Goal: Task Accomplishment & Management: Use online tool/utility

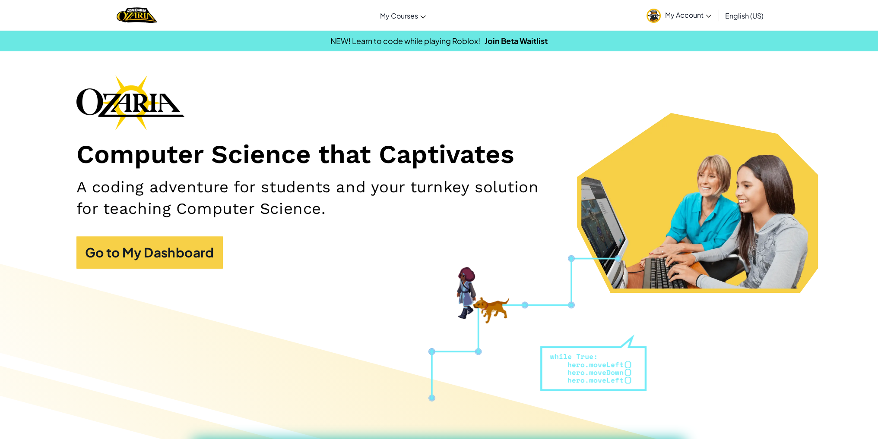
click at [247, 252] on div "Computer Science that Captivates A coding adventure for students and your turnk…" at bounding box center [438, 176] width 725 height 202
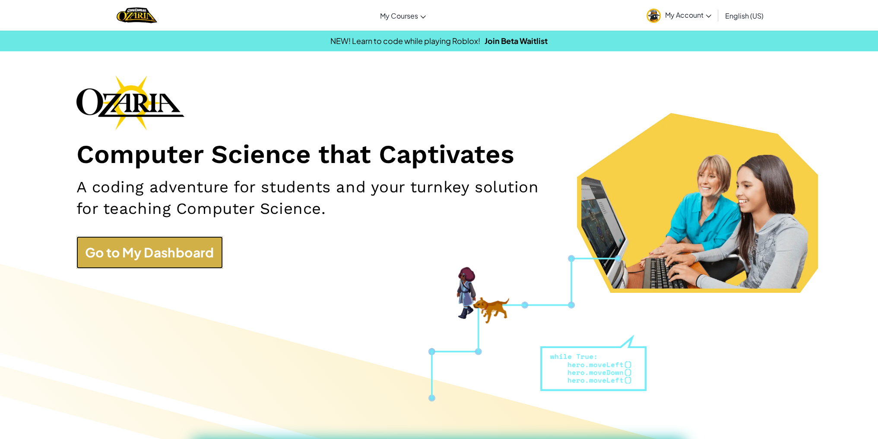
click at [214, 261] on link "Go to My Dashboard" at bounding box center [149, 253] width 146 height 32
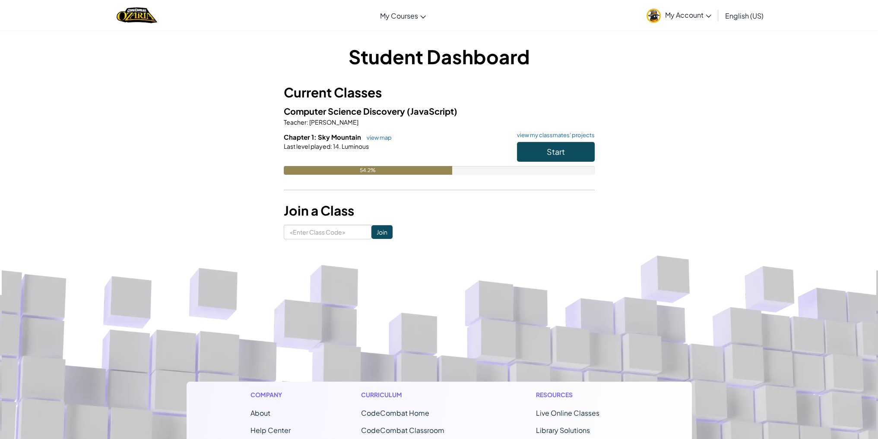
click at [538, 140] on h6 "Chapter 1: Sky Mountain view map view my classmates' projects" at bounding box center [439, 137] width 311 height 9
click at [552, 160] on button "Start" at bounding box center [556, 152] width 78 height 20
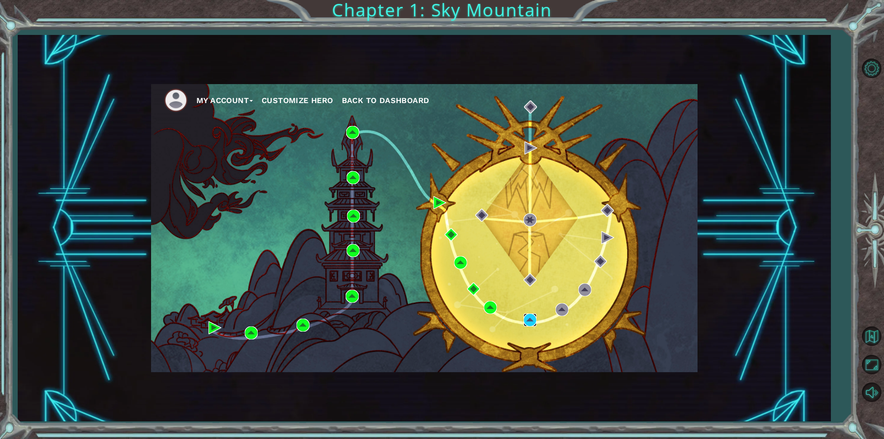
click at [525, 322] on img at bounding box center [530, 320] width 13 height 13
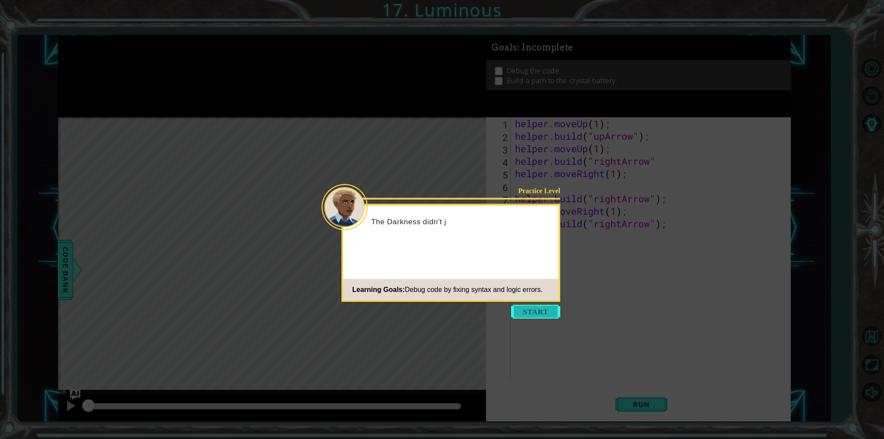
click at [532, 310] on button "Start" at bounding box center [535, 312] width 49 height 14
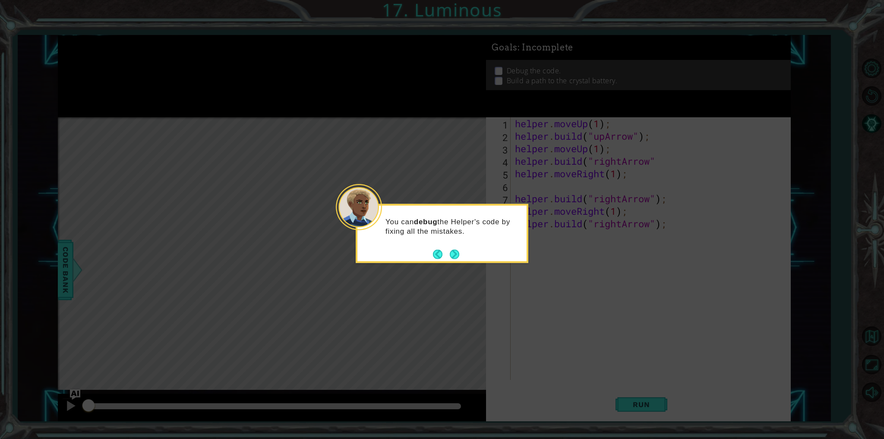
drag, startPoint x: 468, startPoint y: 256, endPoint x: 494, endPoint y: 285, distance: 39.1
click at [469, 256] on div "You can debug the Helper's code by fixing all the mistakes." at bounding box center [442, 233] width 173 height 59
click at [502, 287] on icon at bounding box center [442, 219] width 884 height 439
click at [463, 255] on div "You can debug the Helper's code by fixing all the mistakes." at bounding box center [442, 233] width 173 height 59
click at [459, 249] on button "Next" at bounding box center [454, 253] width 9 height 9
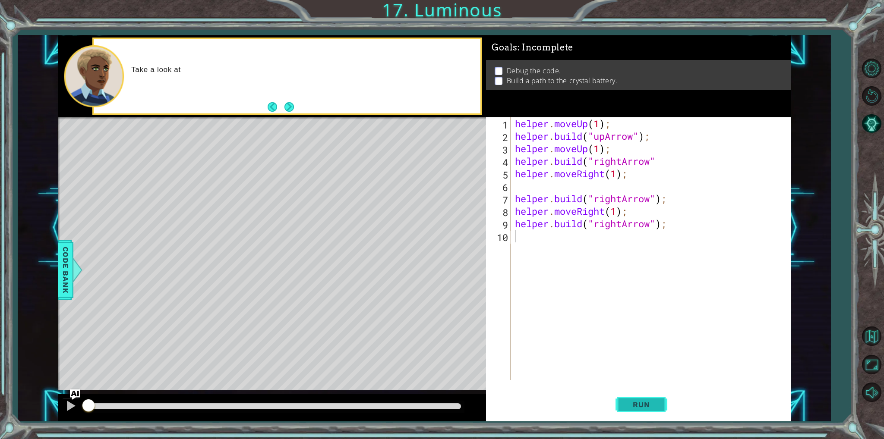
click at [641, 408] on span "Run" at bounding box center [641, 405] width 34 height 9
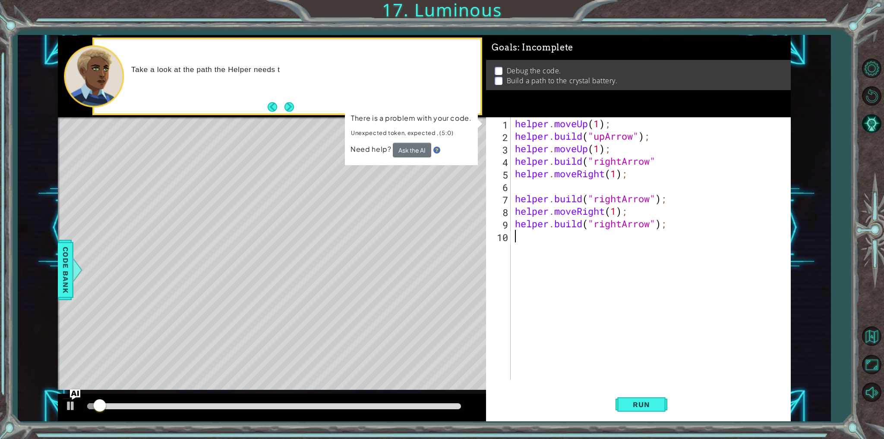
click at [542, 166] on div "helper . moveUp ( 1 ) ; helper . build ( "upArrow" ) ; helper . moveUp ( 1 ) ; …" at bounding box center [652, 261] width 278 height 288
click at [530, 180] on div "helper . moveUp ( 1 ) ; helper . build ( "upArrow" ) ; helper . moveUp ( 1 ) ; …" at bounding box center [652, 261] width 278 height 288
type textarea "helper.moveRight(1);"
click at [524, 189] on div "helper . moveUp ( 1 ) ; helper . build ( "upArrow" ) ; helper . moveUp ( 1 ) ; …" at bounding box center [652, 261] width 278 height 288
click at [876, 96] on button "Restart Level" at bounding box center [871, 96] width 25 height 25
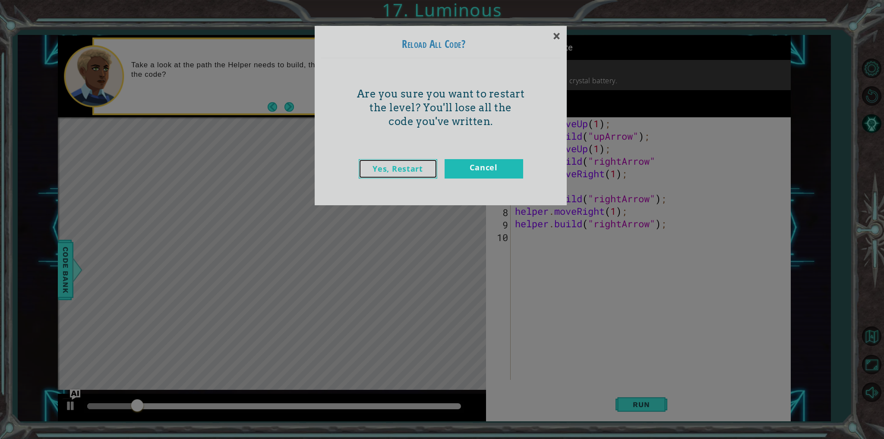
click at [420, 167] on link "Yes, Restart" at bounding box center [398, 168] width 79 height 19
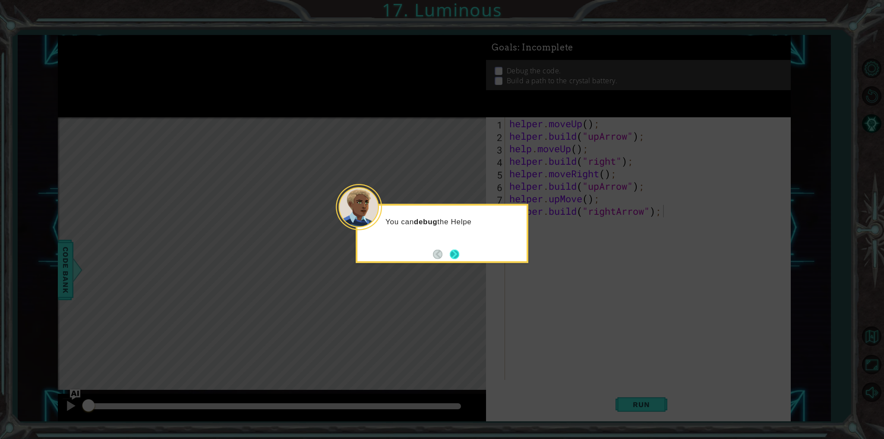
click at [452, 256] on button "Next" at bounding box center [454, 253] width 9 height 9
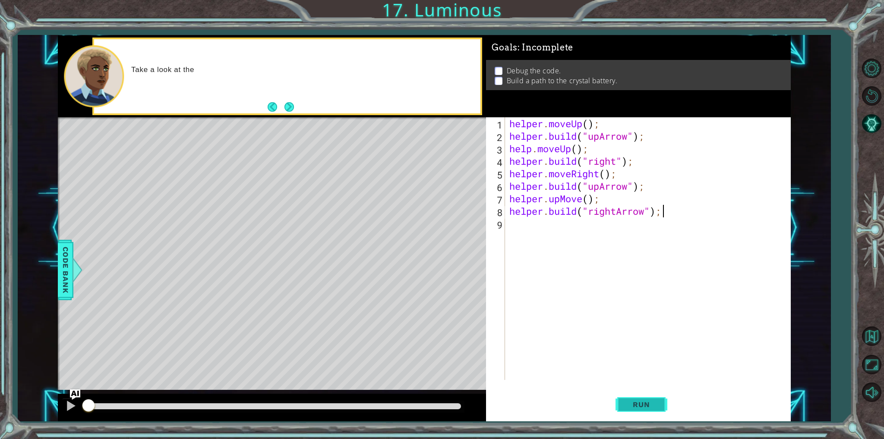
click at [660, 403] on button "Run" at bounding box center [642, 405] width 52 height 30
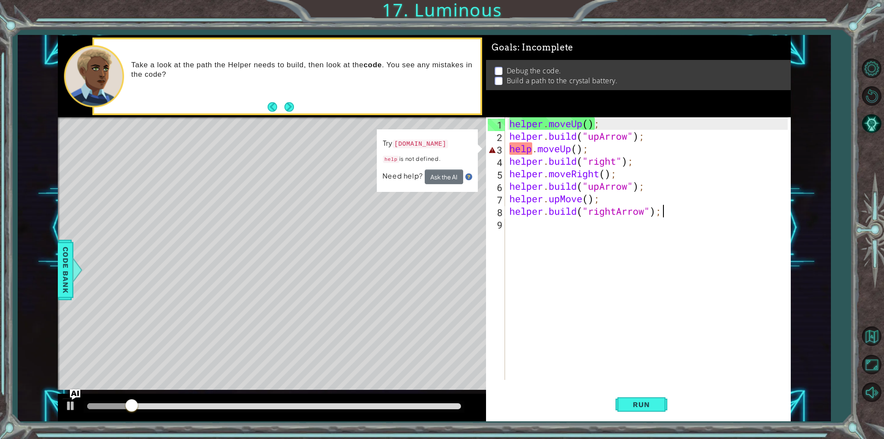
click at [529, 149] on div "helper . moveUp ( ) ; helper . build ( "upArrow" ) ; help . moveUp ( ) ; helper…" at bounding box center [650, 261] width 284 height 288
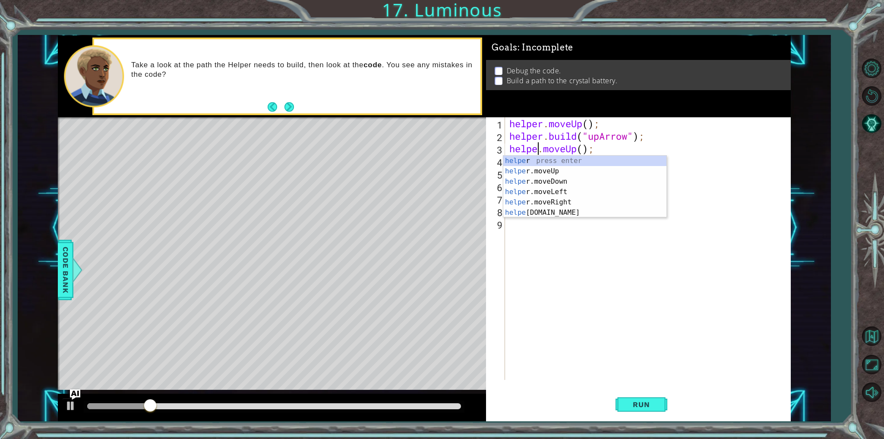
scroll to position [0, 1]
type textarea "helper.moveUp();"
click at [630, 343] on div "helper . moveUp ( ) ; helper . build ( "upArrow" ) ; helper . moveUp ( ) ; help…" at bounding box center [650, 261] width 284 height 288
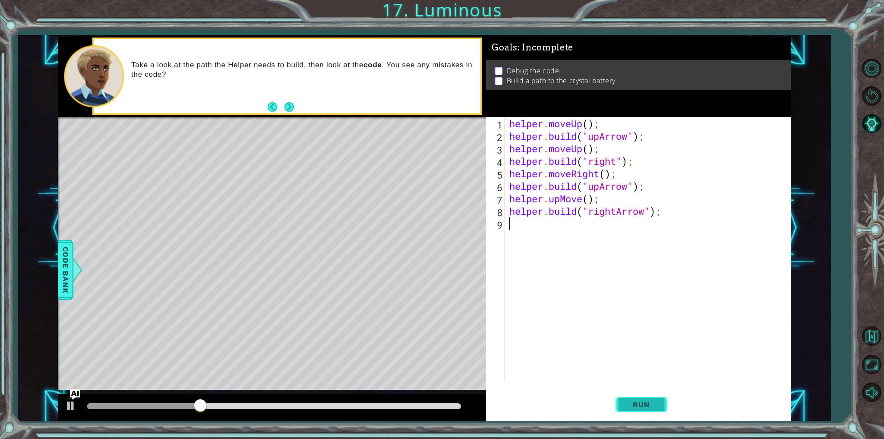
click at [648, 401] on span "Run" at bounding box center [641, 405] width 34 height 9
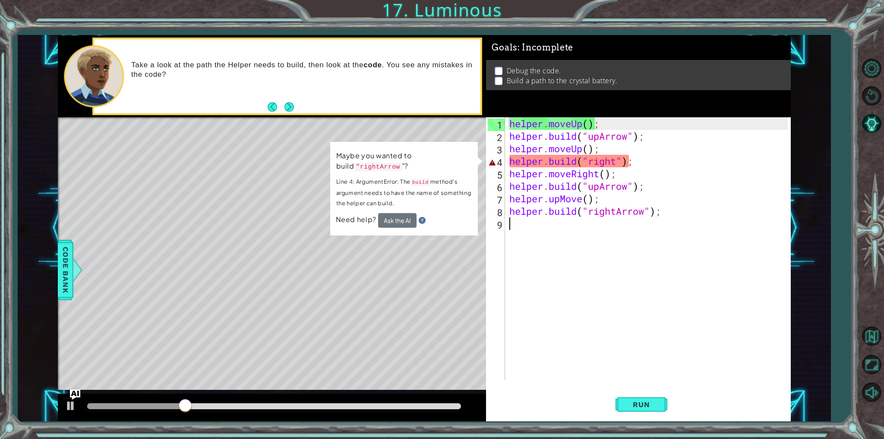
click at [613, 156] on div "helper . moveUp ( ) ; helper . build ( "upArrow" ) ; helper . moveUp ( ) ; help…" at bounding box center [650, 261] width 284 height 288
click at [614, 156] on div "helper . moveUp ( ) ; helper . build ( "upArrow" ) ; helper . moveUp ( ) ; help…" at bounding box center [648, 248] width 280 height 263
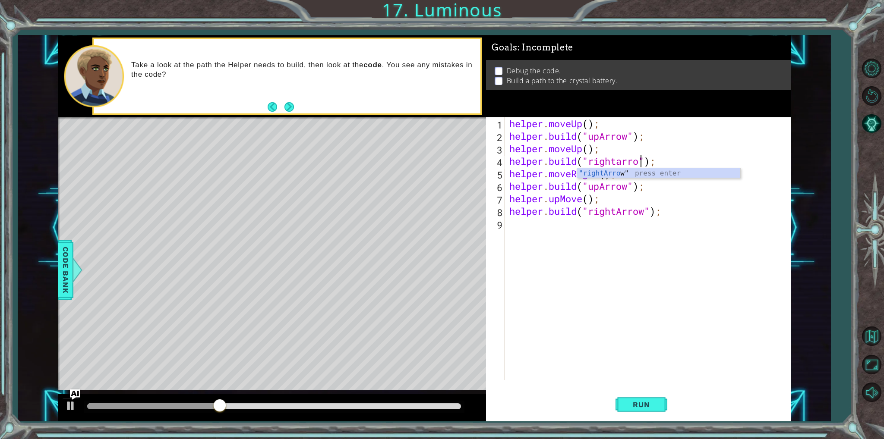
scroll to position [0, 6]
click at [647, 403] on span "Run" at bounding box center [641, 405] width 34 height 9
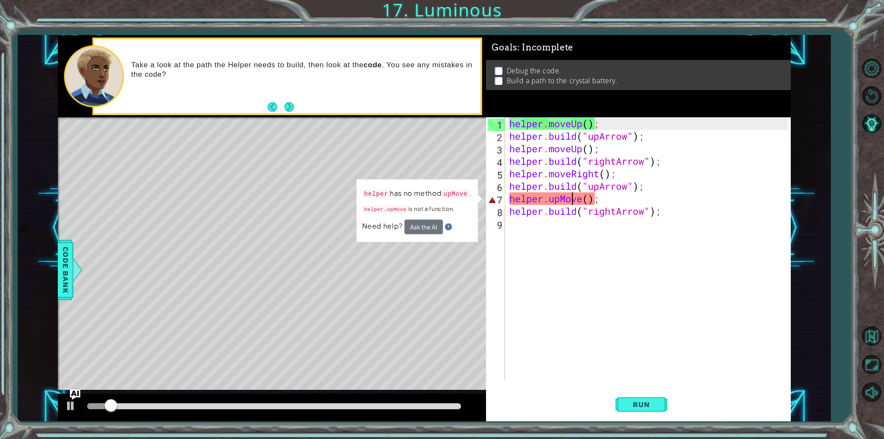
click at [571, 203] on div "helper . moveUp ( ) ; helper . build ( "upArrow" ) ; helper . moveUp ( ) ; help…" at bounding box center [650, 261] width 284 height 288
type textarea "helper.upMove();"
click at [571, 203] on div "helper . moveUp ( ) ; helper . build ( "upArrow" ) ; helper . moveUp ( ) ; help…" at bounding box center [650, 261] width 284 height 288
click at [591, 297] on div "helper . moveUp ( ) ; helper . build ( "upArrow" ) ; helper . moveUp ( ) ; help…" at bounding box center [650, 261] width 284 height 288
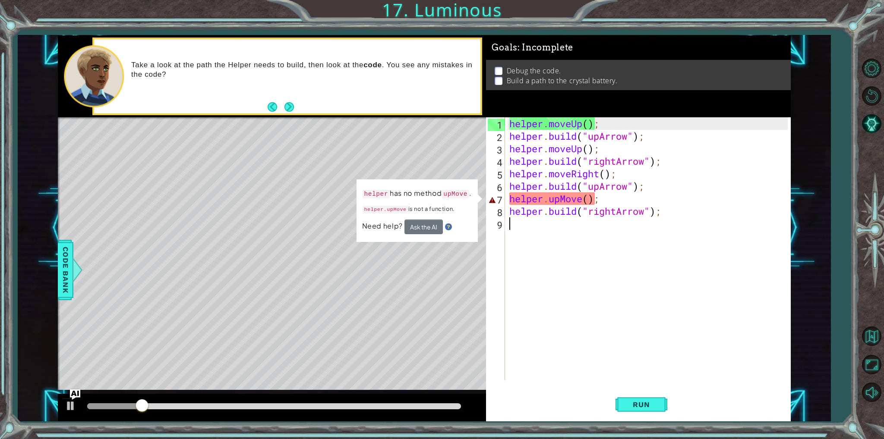
scroll to position [0, 0]
click at [589, 184] on div "helper . moveUp ( ) ; helper . build ( "upArrow" ) ; helper . moveUp ( ) ; help…" at bounding box center [650, 261] width 284 height 288
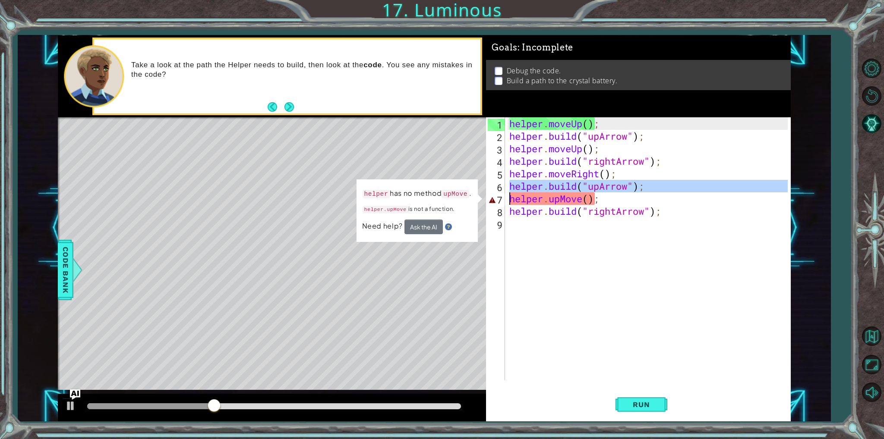
click at [589, 183] on div "helper . moveUp ( ) ; helper . build ( "upArrow" ) ; helper . moveUp ( ) ; help…" at bounding box center [650, 261] width 284 height 288
click at [589, 183] on div "helper . moveUp ( ) ; helper . build ( "upArrow" ) ; helper . moveUp ( ) ; help…" at bounding box center [648, 248] width 280 height 263
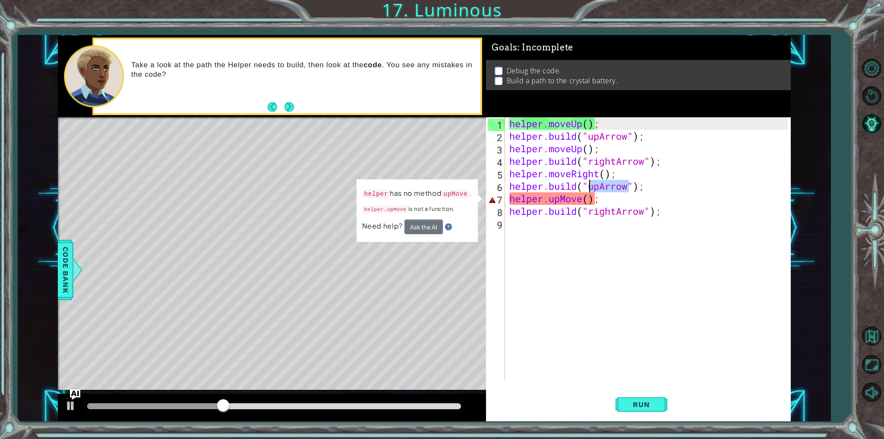
click at [589, 183] on div "helper . moveUp ( ) ; helper . build ( "upArrow" ) ; helper . moveUp ( ) ; help…" at bounding box center [650, 261] width 284 height 288
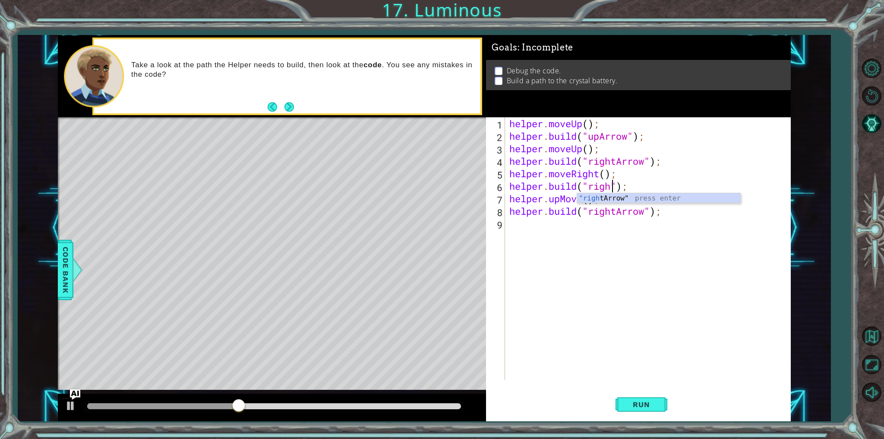
scroll to position [0, 5]
click at [558, 199] on div "helper . moveUp ( ) ; helper . build ( "upArrow" ) ; helper . moveUp ( ) ; help…" at bounding box center [650, 261] width 284 height 288
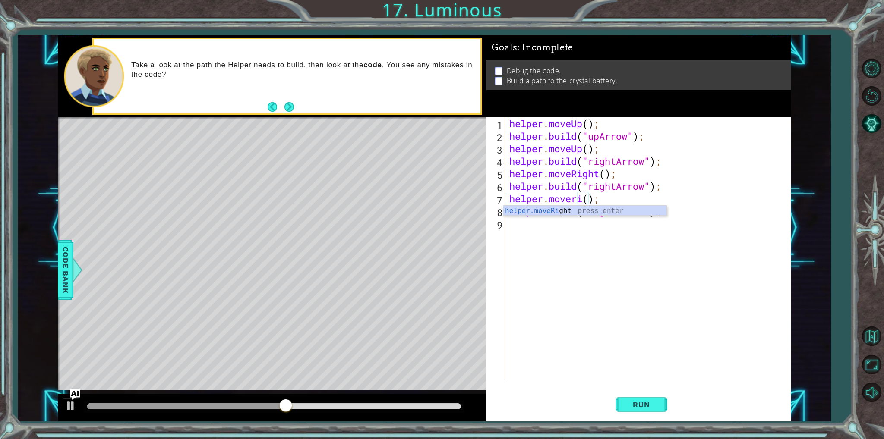
scroll to position [0, 4]
click at [658, 408] on button "Run" at bounding box center [642, 405] width 52 height 30
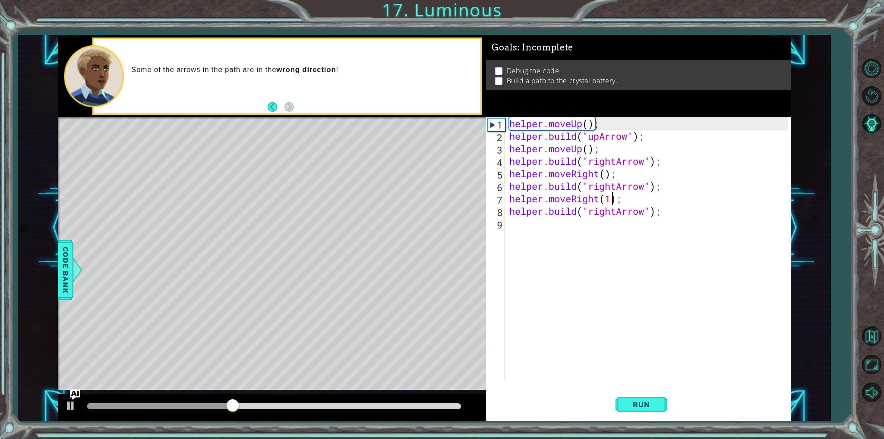
click at [604, 213] on div "helper . moveUp ( ) ; helper . build ( "upArrow" ) ; helper . moveUp ( ) ; help…" at bounding box center [650, 261] width 284 height 288
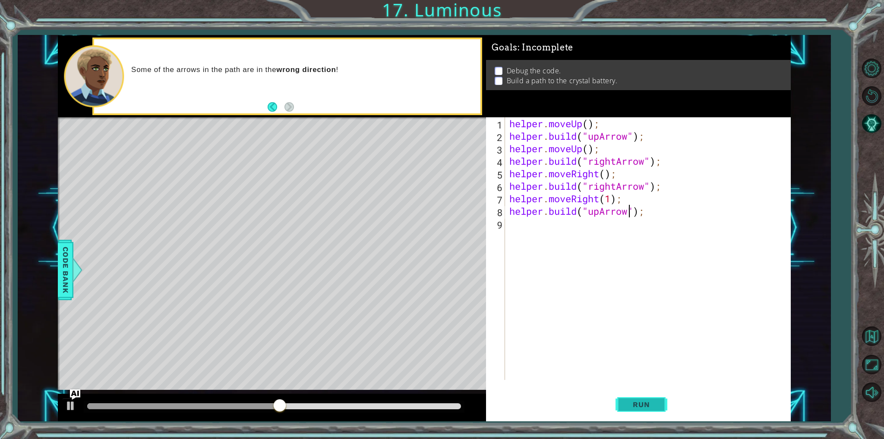
type textarea "[DOMAIN_NAME]("upArrow");"
click at [660, 410] on button "Run" at bounding box center [642, 405] width 52 height 30
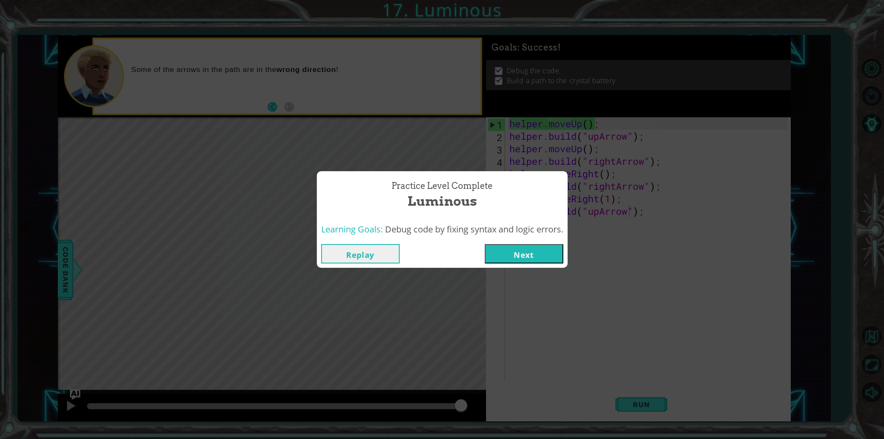
click at [514, 273] on div "Practice Level Complete Luminous Learning Goals: Debug code by fixing syntax an…" at bounding box center [442, 219] width 884 height 439
click at [521, 262] on button "Next" at bounding box center [524, 253] width 79 height 19
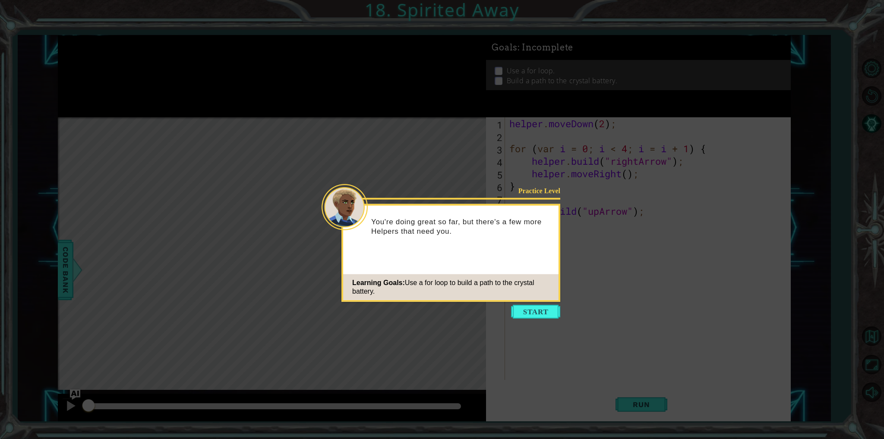
click at [506, 314] on icon at bounding box center [442, 219] width 884 height 439
click at [522, 310] on button "Start" at bounding box center [535, 312] width 49 height 14
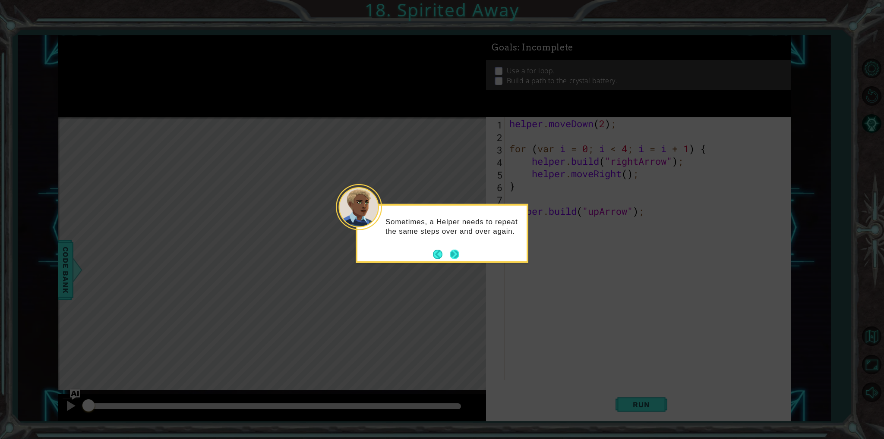
click at [458, 255] on button "Next" at bounding box center [455, 254] width 10 height 10
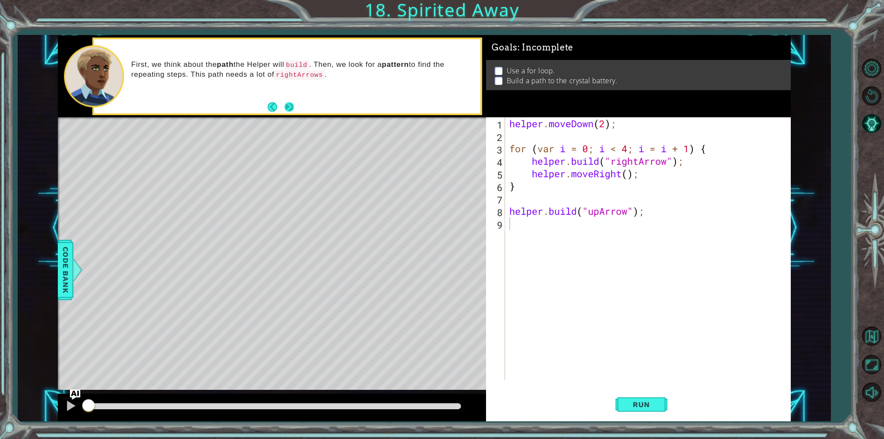
click at [292, 106] on button "Next" at bounding box center [288, 106] width 9 height 9
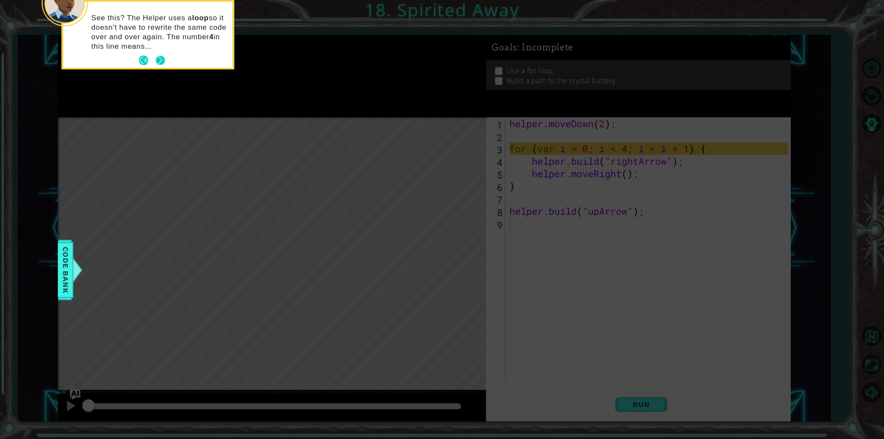
click at [162, 56] on footer at bounding box center [152, 60] width 26 height 13
click at [162, 59] on button "Next" at bounding box center [160, 60] width 9 height 9
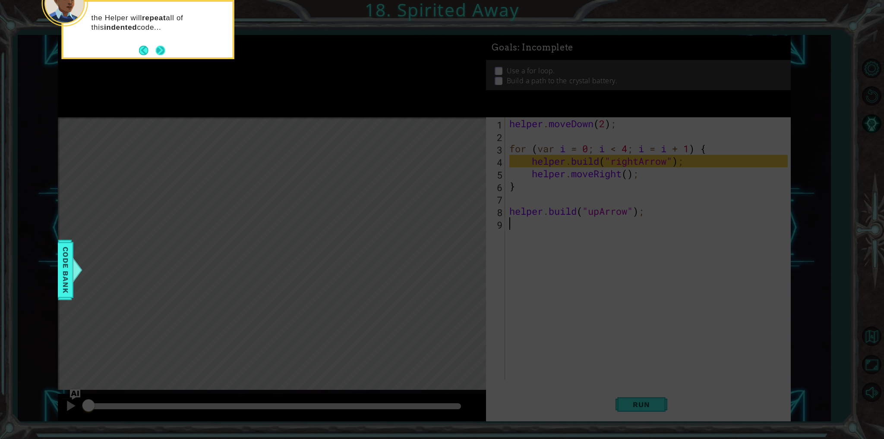
click at [162, 49] on button "Next" at bounding box center [160, 50] width 9 height 9
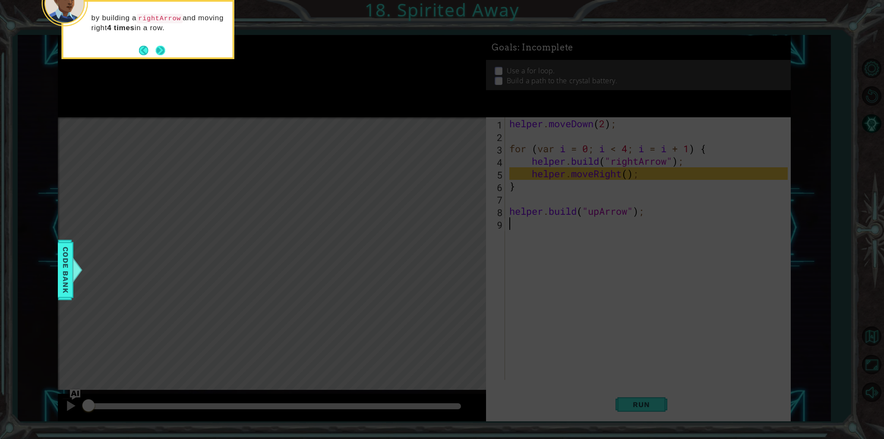
click at [165, 48] on button "Next" at bounding box center [160, 50] width 9 height 9
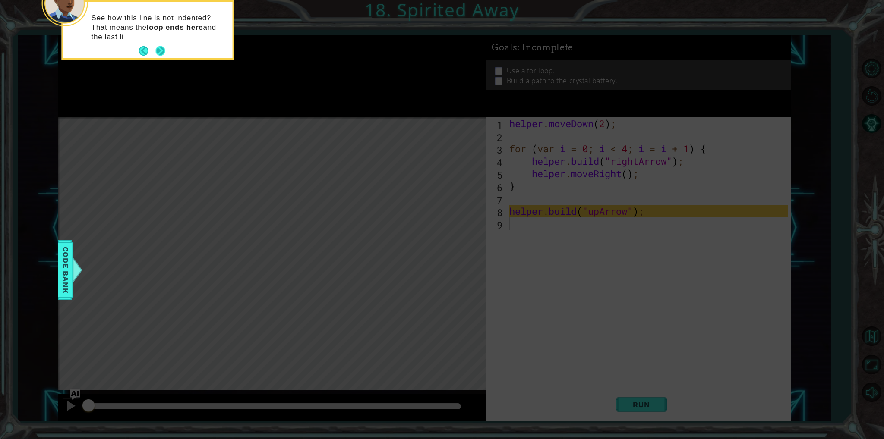
click at [161, 48] on button "Next" at bounding box center [160, 50] width 9 height 9
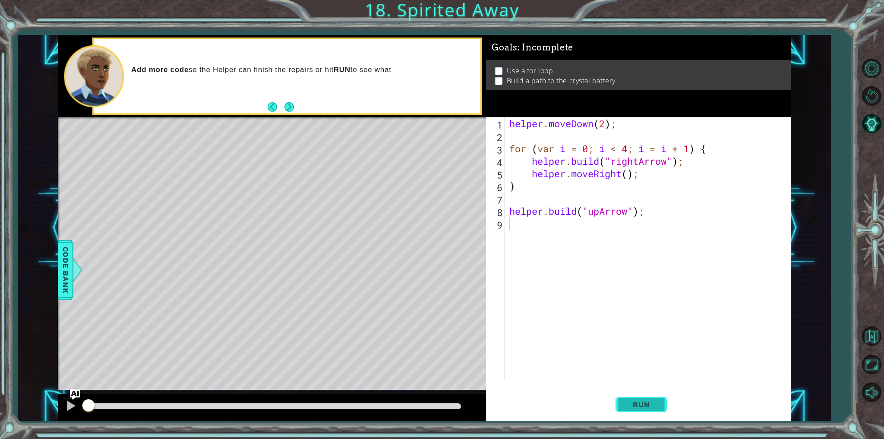
click at [641, 395] on button "Run" at bounding box center [642, 405] width 52 height 30
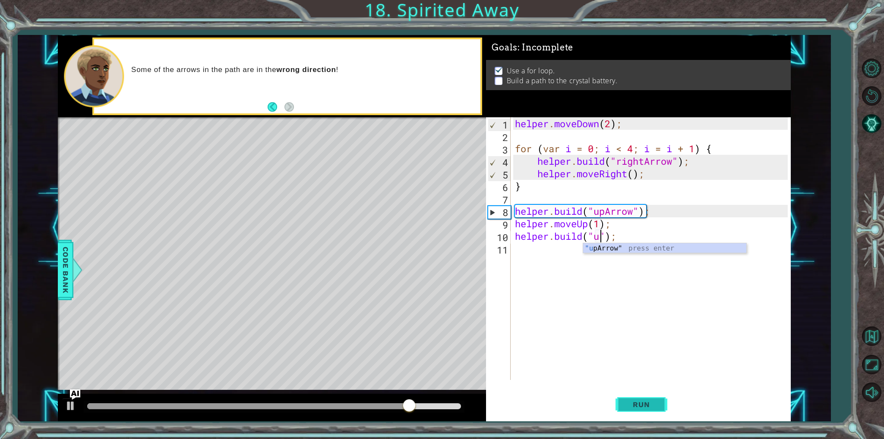
scroll to position [0, 4]
type textarea "[DOMAIN_NAME]("upArrow");"
click at [642, 406] on span "Run" at bounding box center [641, 405] width 34 height 9
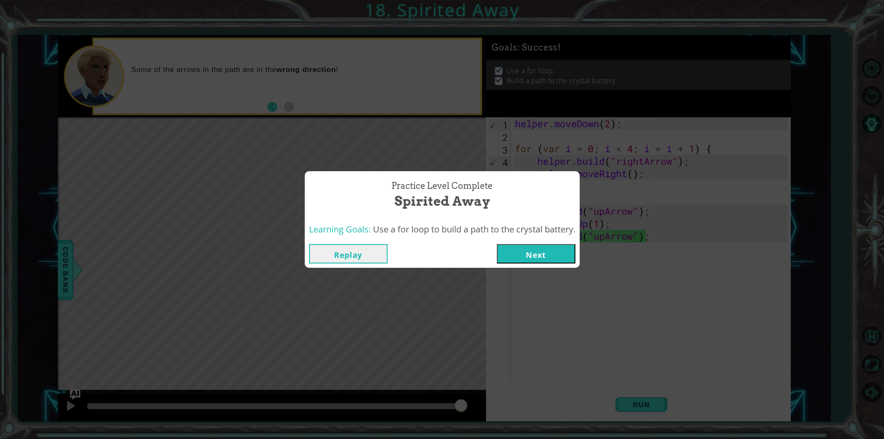
click at [508, 244] on button "Next" at bounding box center [536, 253] width 79 height 19
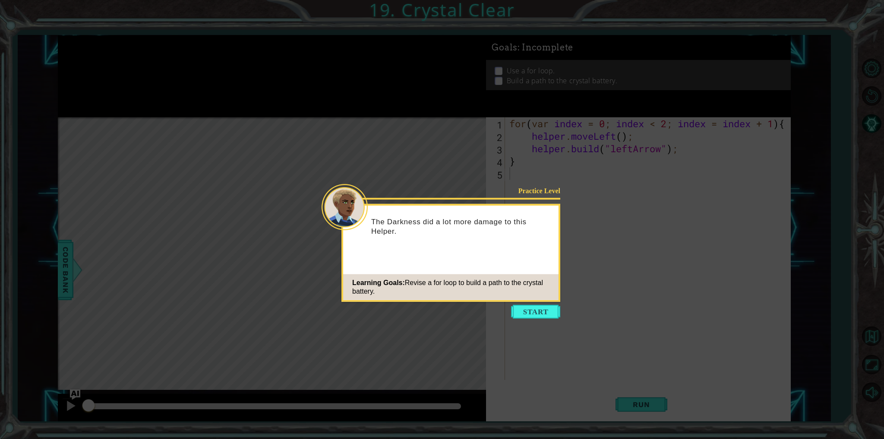
click at [523, 307] on button "Start" at bounding box center [535, 312] width 49 height 14
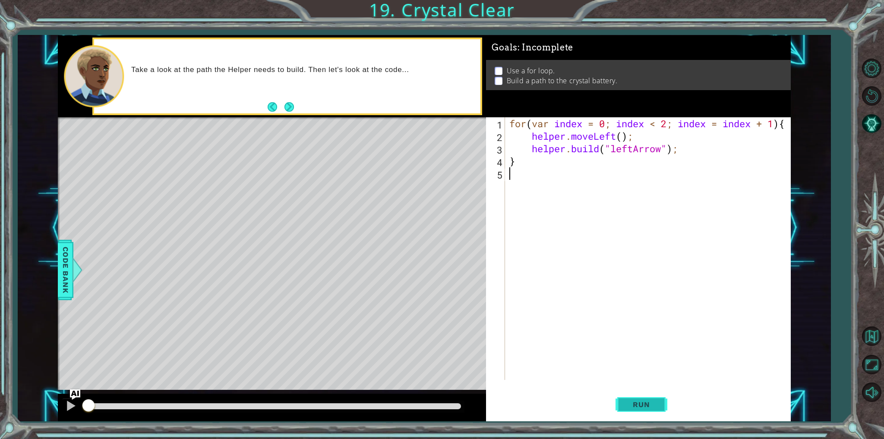
click at [628, 402] on span "Run" at bounding box center [641, 405] width 34 height 9
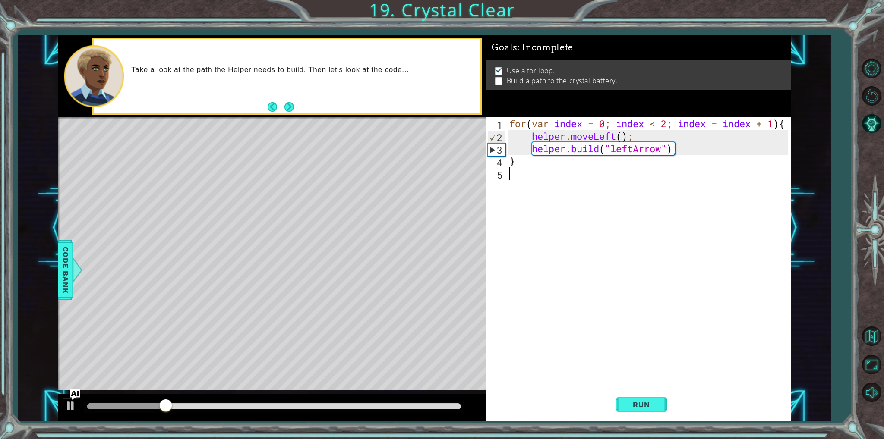
click at [629, 171] on div "for ( var index = 0 ; index < 2 ; index = index + 1 ) { helper . moveLeft ( ) ;…" at bounding box center [650, 261] width 284 height 288
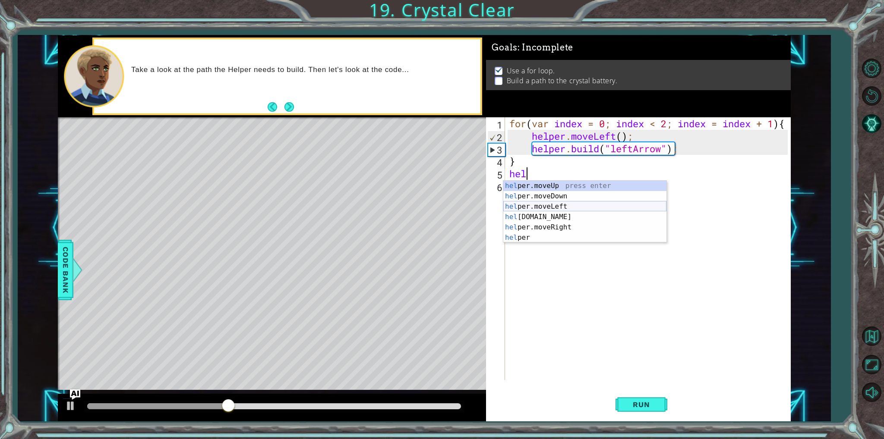
click at [565, 207] on div "hel per.moveUp press enter hel per.moveDown press enter hel per.moveLeft press …" at bounding box center [584, 222] width 163 height 83
type textarea "helper.moveLeft(1);"
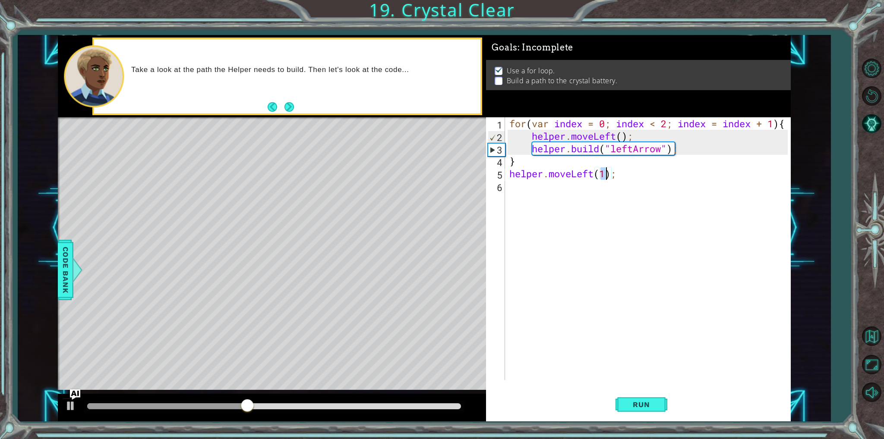
click at [586, 219] on div "for ( var index = 0 ; index < 2 ; index = index + 1 ) { helper . moveLeft ( ) ;…" at bounding box center [650, 261] width 284 height 288
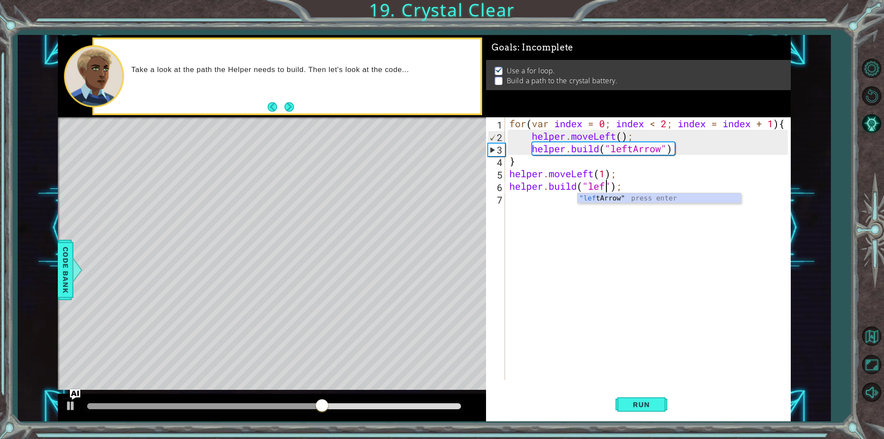
scroll to position [0, 5]
type textarea "[DOMAIN_NAME]("leftArrow");"
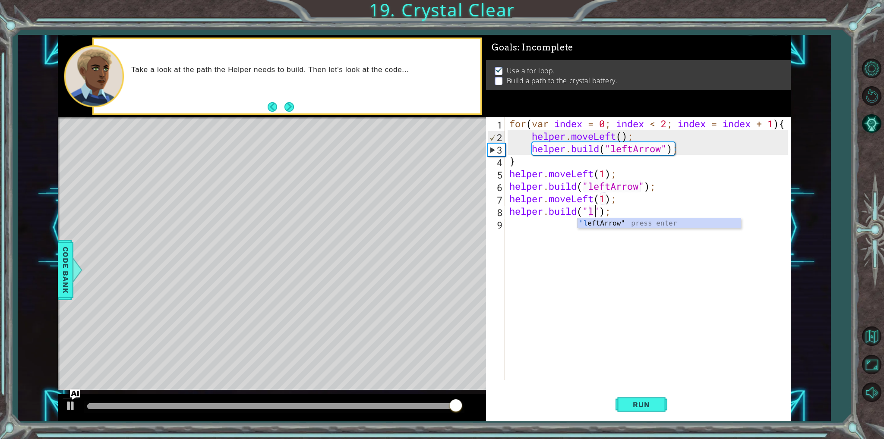
scroll to position [0, 3]
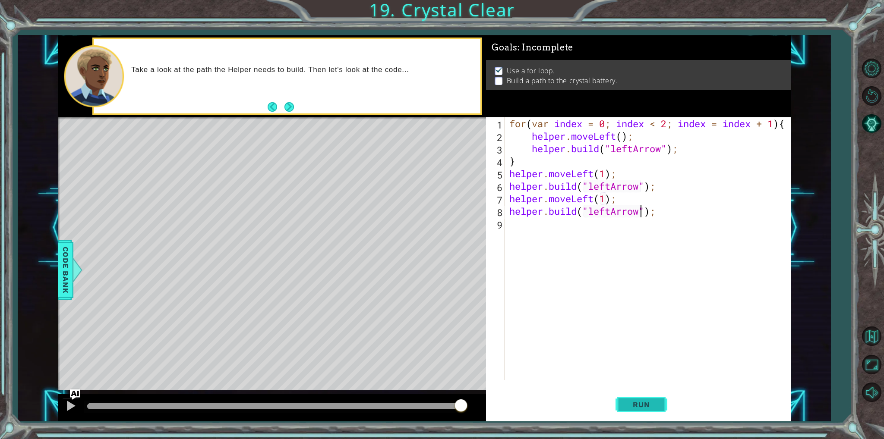
type textarea "[DOMAIN_NAME]("leftArrow");"
click at [647, 399] on button "Run" at bounding box center [642, 405] width 52 height 30
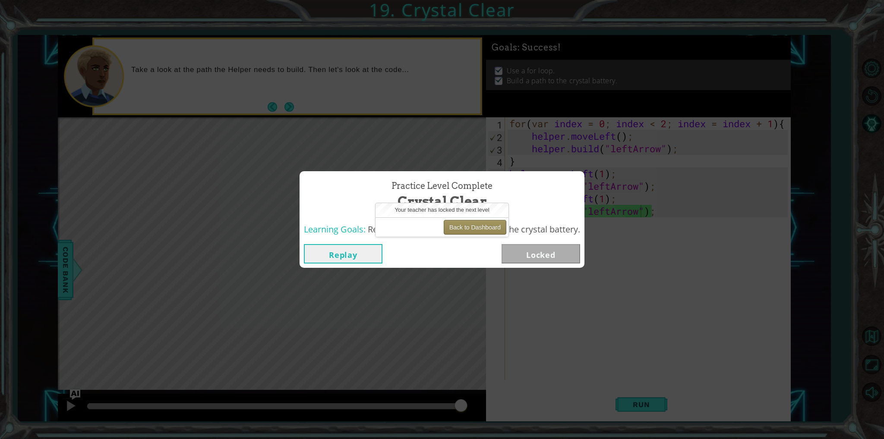
click at [464, 222] on button "Back to Dashboard" at bounding box center [475, 227] width 63 height 15
